Goal: Transaction & Acquisition: Subscribe to service/newsletter

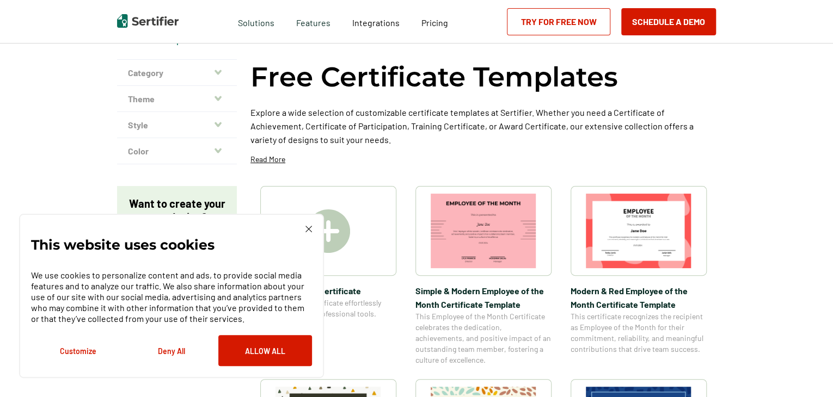
scroll to position [55, 0]
click at [308, 232] on img at bounding box center [308, 229] width 7 height 7
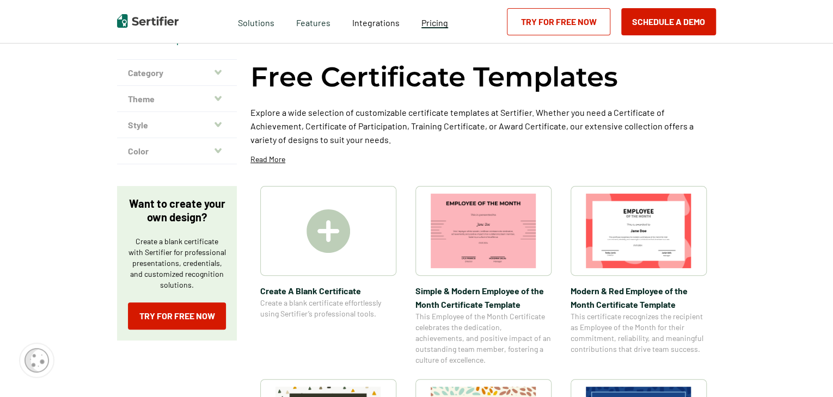
click at [434, 24] on span "Pricing" at bounding box center [434, 22] width 27 height 10
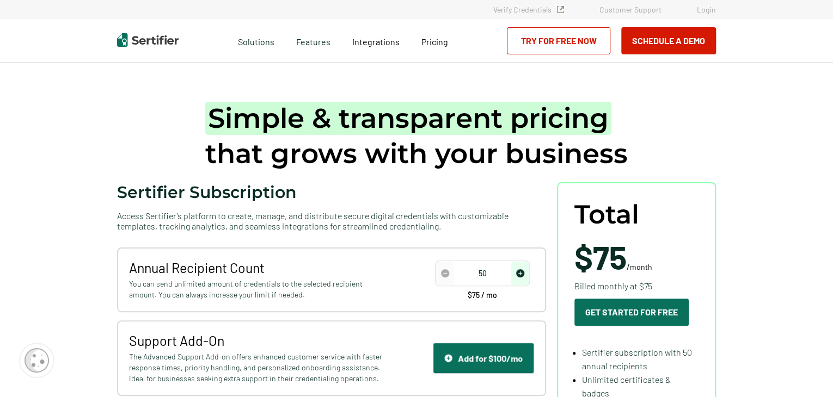
click at [568, 41] on link "Try for Free Now" at bounding box center [558, 40] width 103 height 27
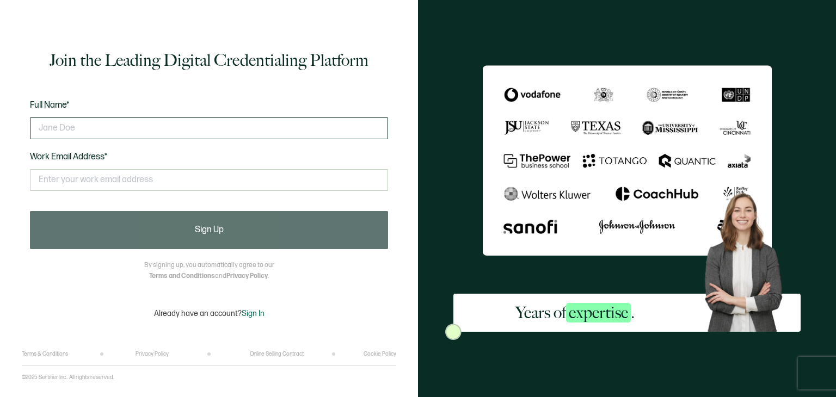
click at [261, 126] on input "text" at bounding box center [209, 129] width 358 height 22
type input "alican uctepe"
click at [81, 130] on input "alican uctepe" at bounding box center [209, 129] width 358 height 22
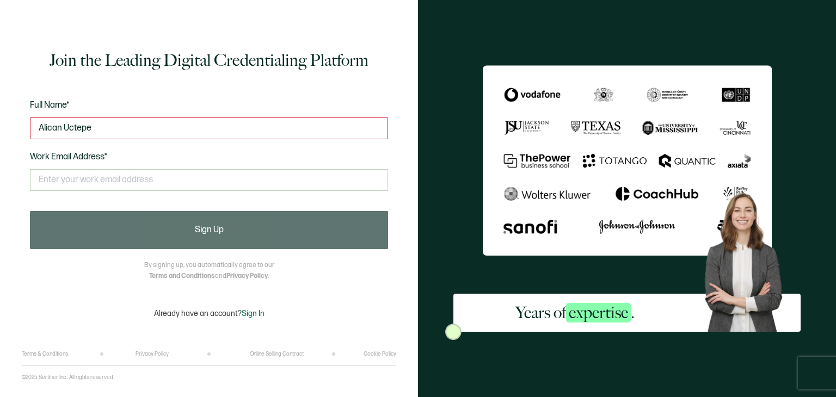
type input "Alican Uctepe"
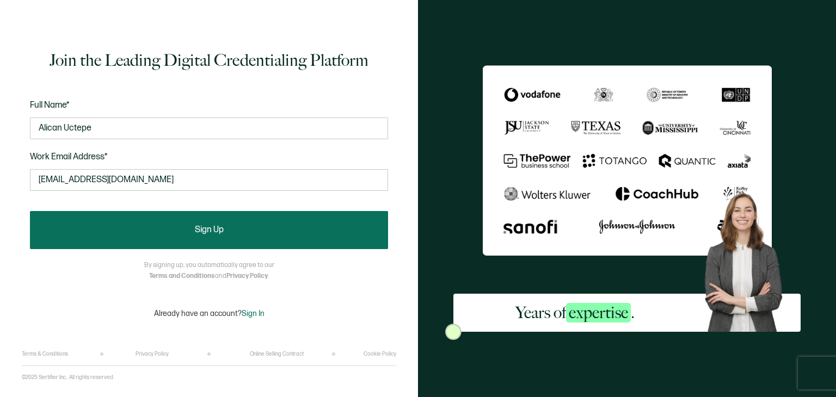
type input "[EMAIL_ADDRESS][DOMAIN_NAME]"
click at [141, 216] on button "Sign Up" at bounding box center [209, 230] width 358 height 38
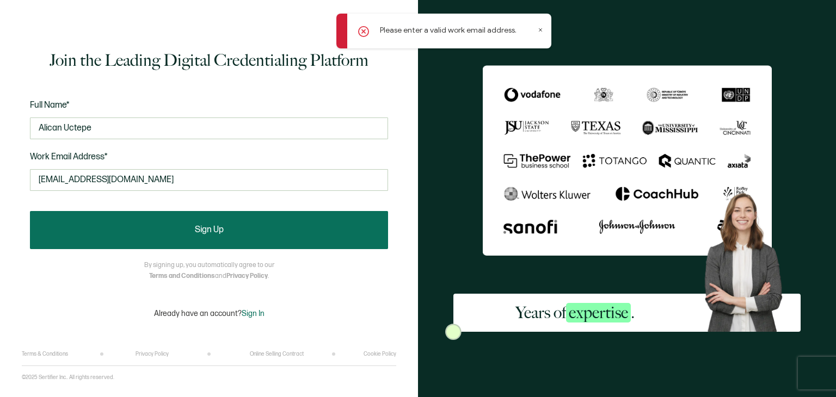
click at [221, 217] on button "Sign Up" at bounding box center [209, 230] width 358 height 38
